Goal: Task Accomplishment & Management: Use online tool/utility

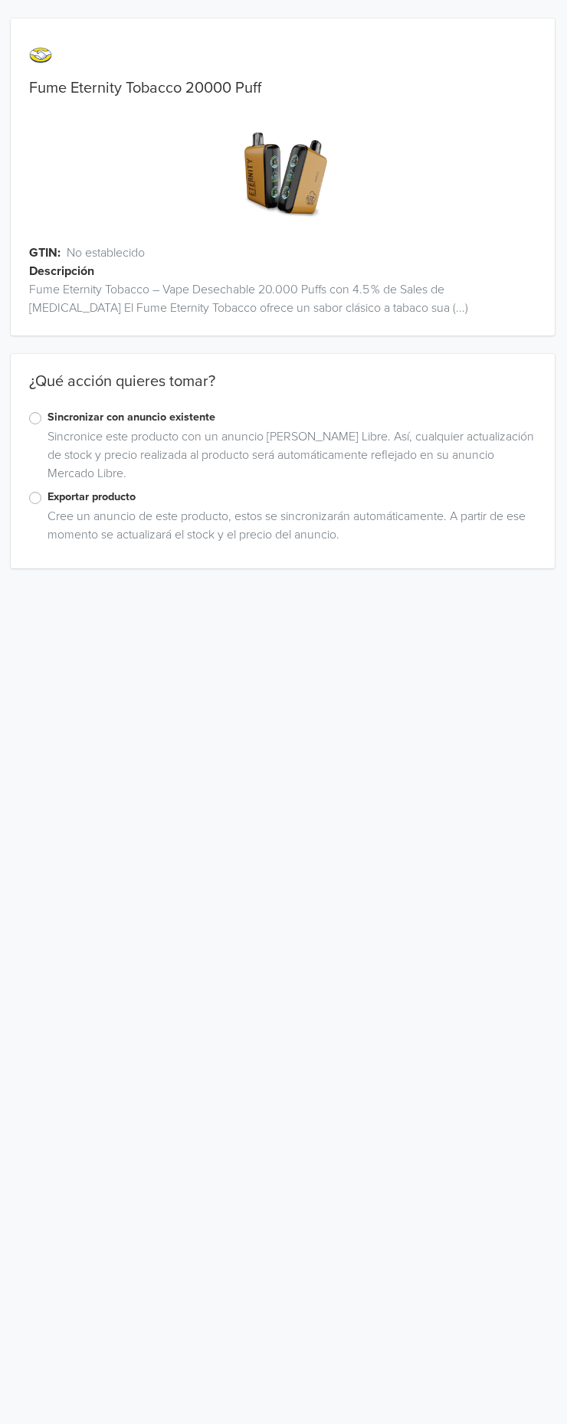
scroll to position [0, 7]
click at [41, 503] on label "Exportar producto" at bounding box center [285, 497] width 489 height 17
click at [0, 0] on input "Exportar producto" at bounding box center [0, 0] width 0 height 0
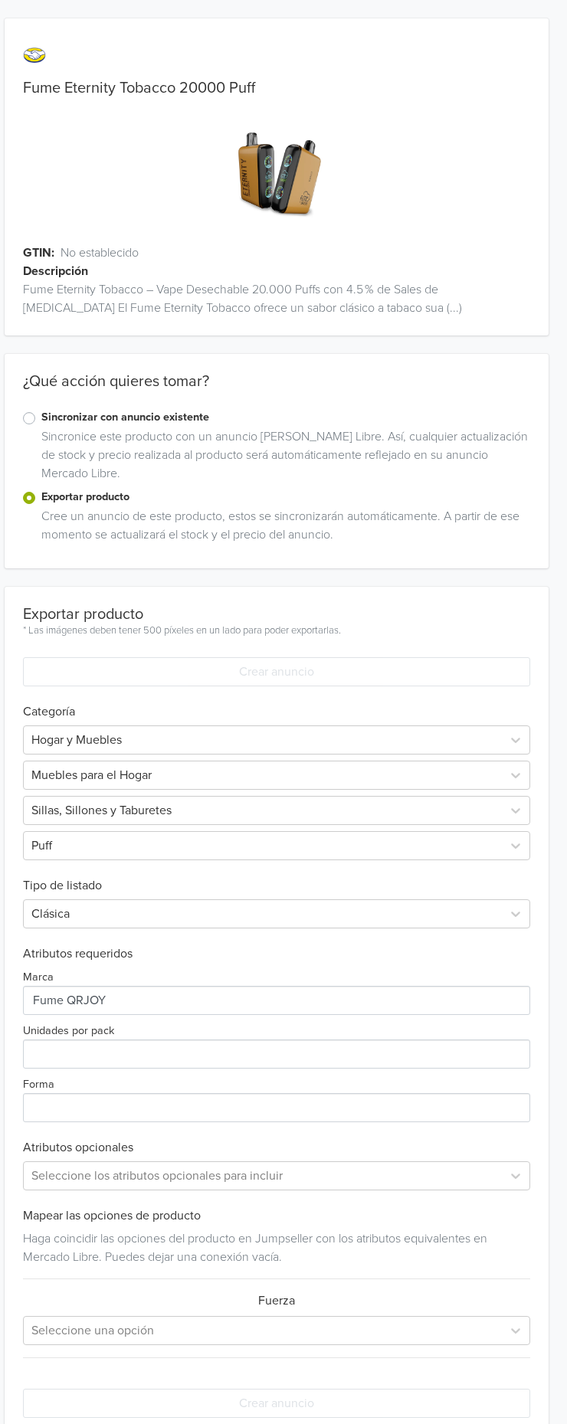
click at [4, 807] on div "Fume Eternity Tobacco 20000 Puff GTIN: No establecido Descripción Fume Eternity…" at bounding box center [276, 727] width 567 height 1455
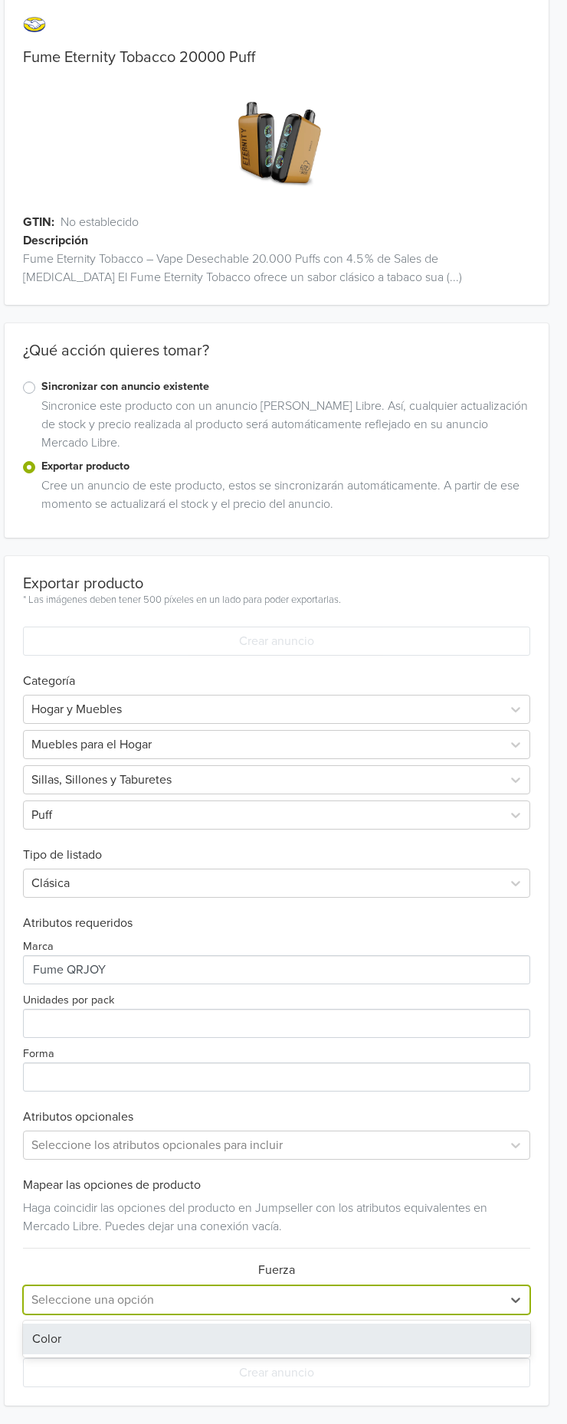
click at [25, 1340] on div "Color" at bounding box center [276, 1339] width 507 height 31
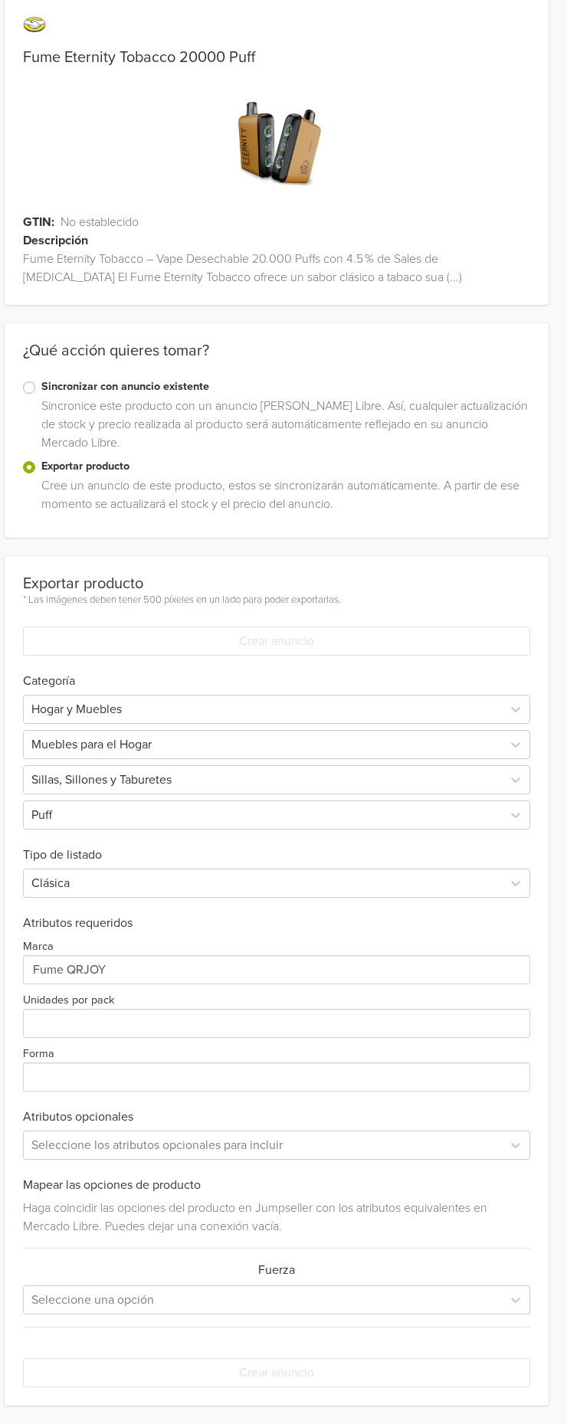
click at [1, 842] on div "Fume Eternity Tobacco 20000 Puff GTIN: No establecido Descripción Fume Eternity…" at bounding box center [276, 696] width 567 height 1455
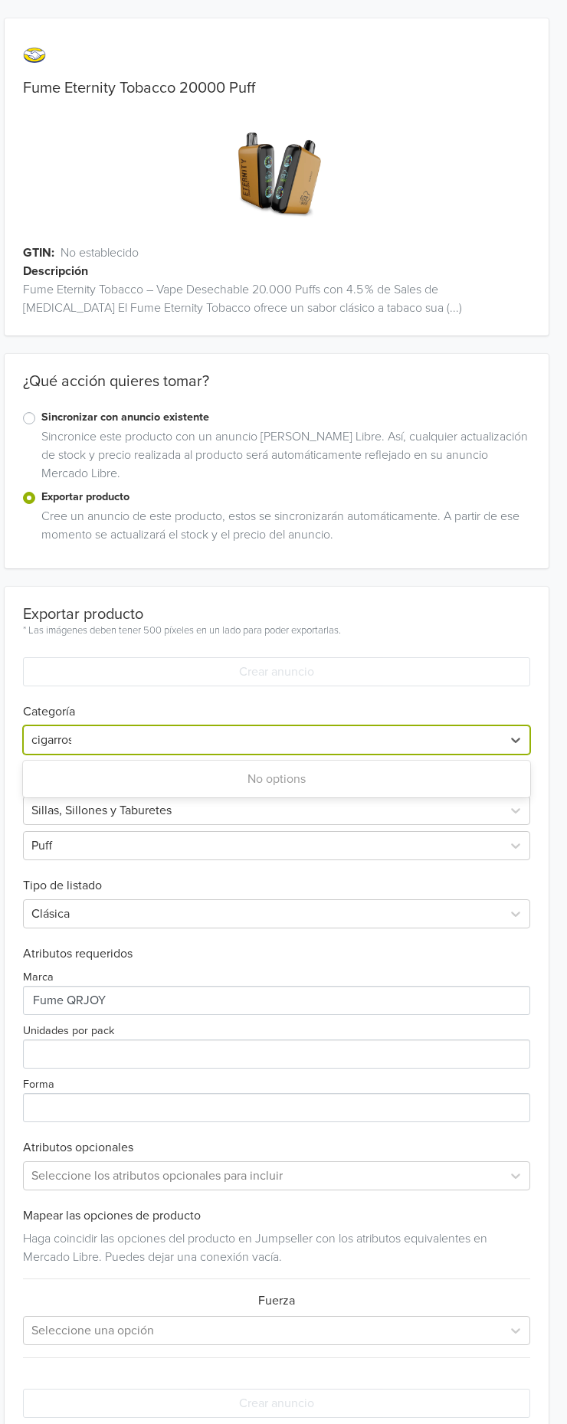
scroll to position [0, 0]
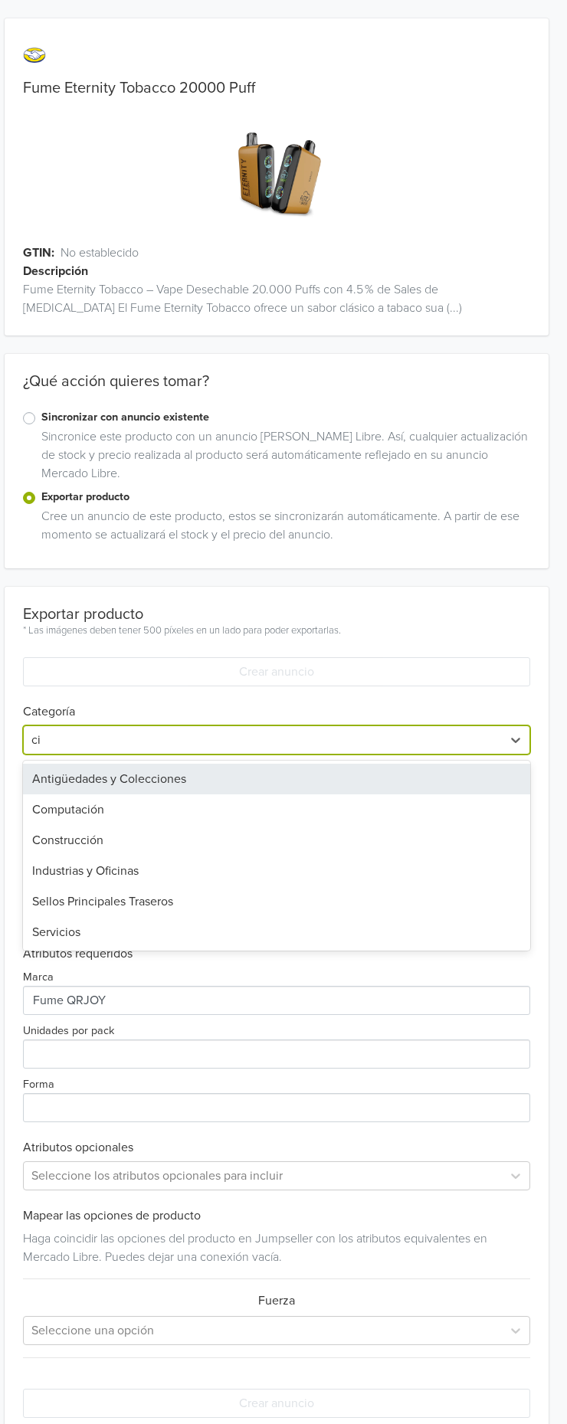
type input "c"
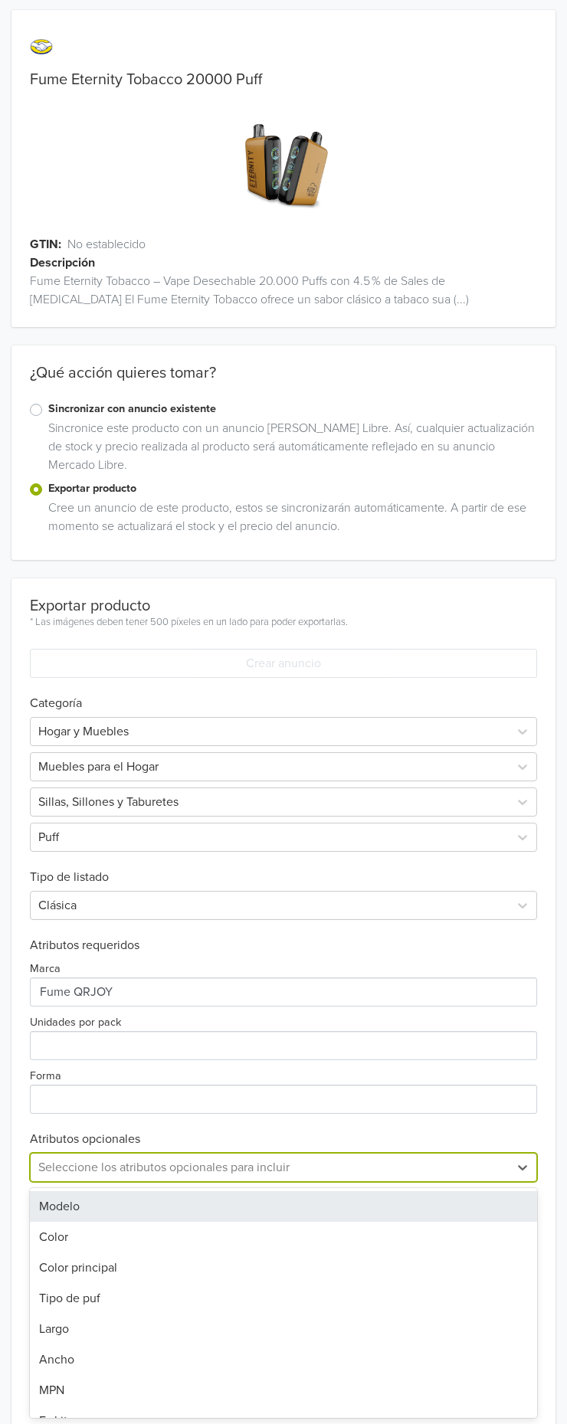
scroll to position [8, 0]
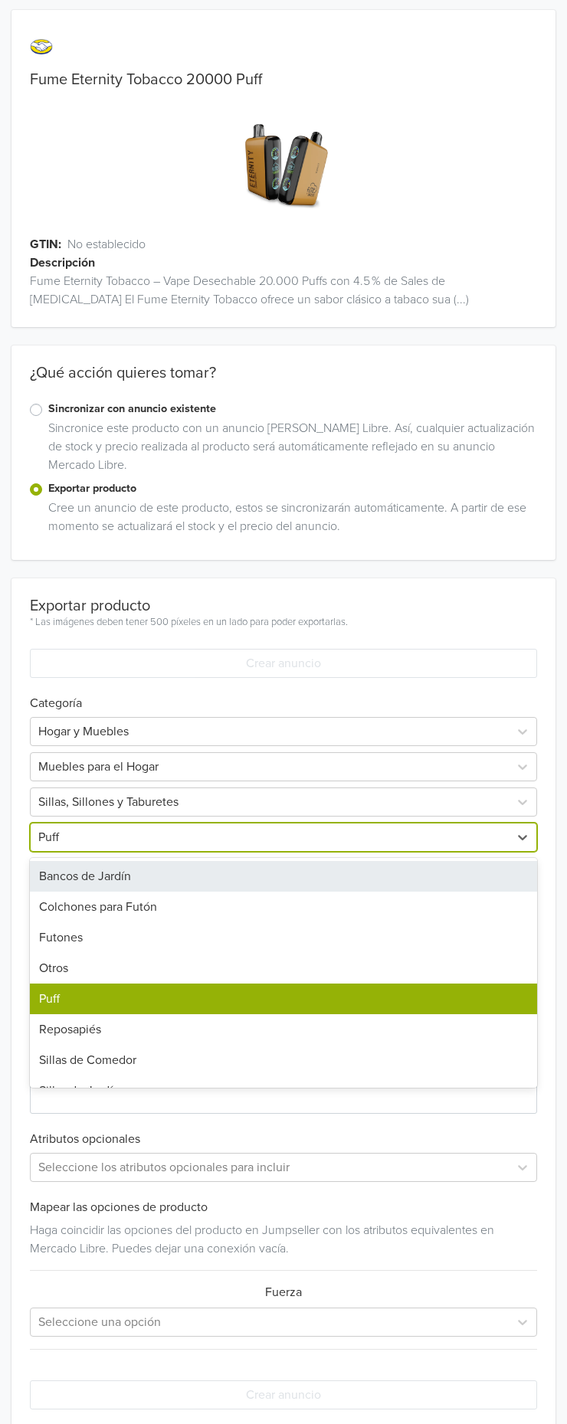
click at [40, 836] on input "text" at bounding box center [39, 837] width 3 height 18
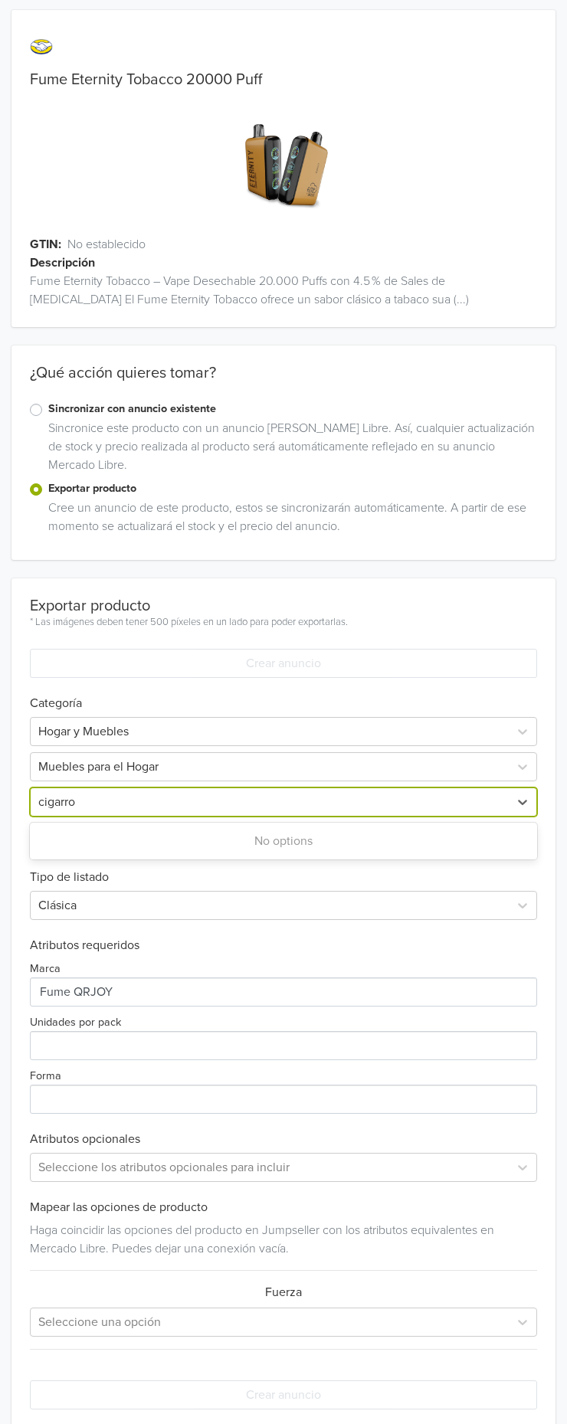
scroll to position [0, 0]
type input "cigarros"
